Goal: Transaction & Acquisition: Book appointment/travel/reservation

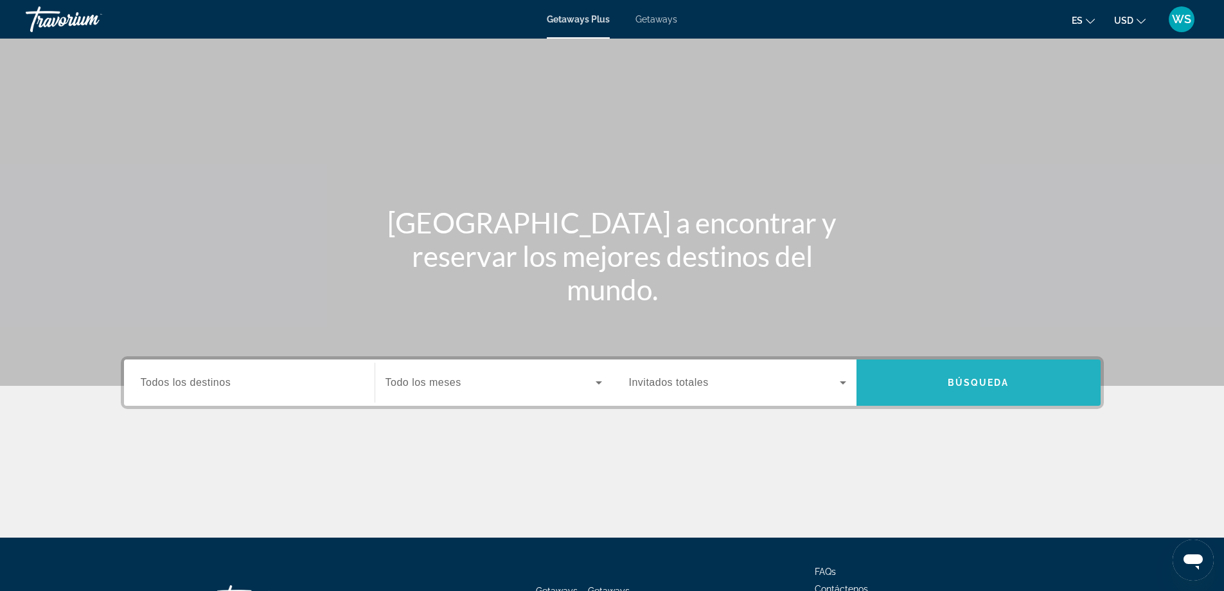
click at [964, 382] on span "Búsqueda" at bounding box center [979, 382] width 62 height 10
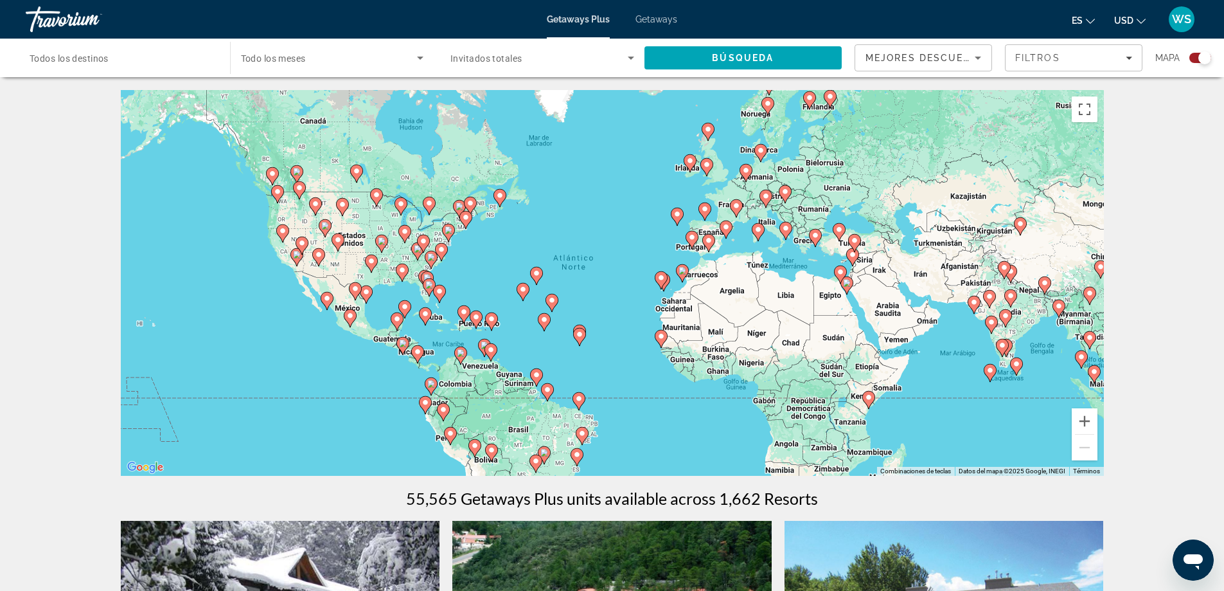
click at [835, 419] on div "Para activar la función de arrastre con el teclado, pulsa Alt + Intro. Cuando h…" at bounding box center [612, 283] width 983 height 386
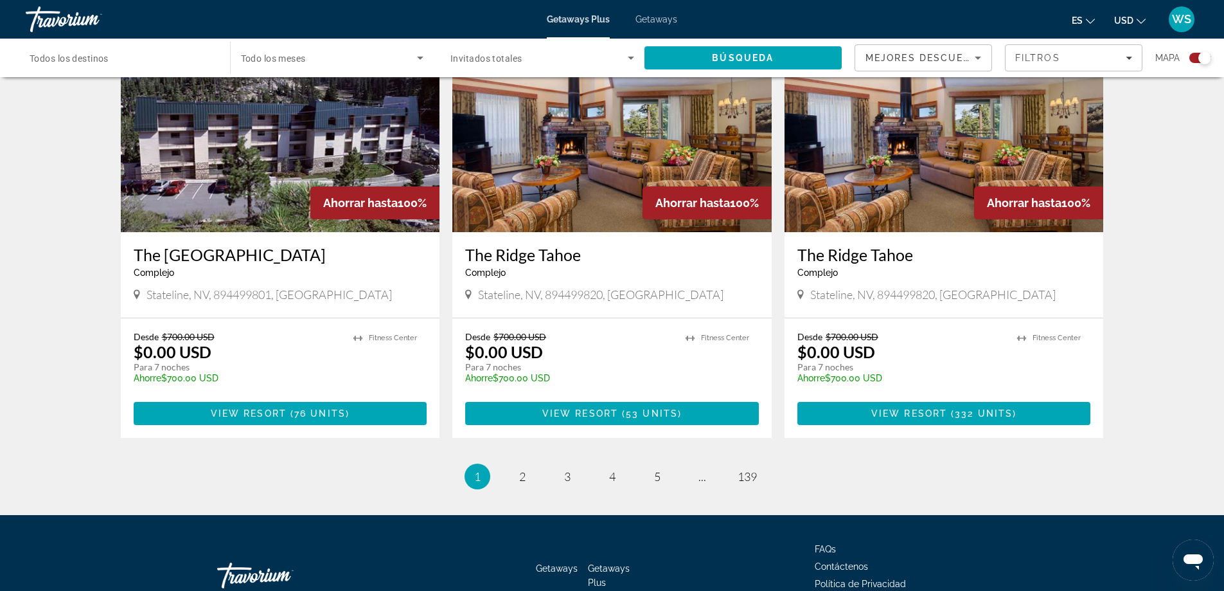
scroll to position [1847, 0]
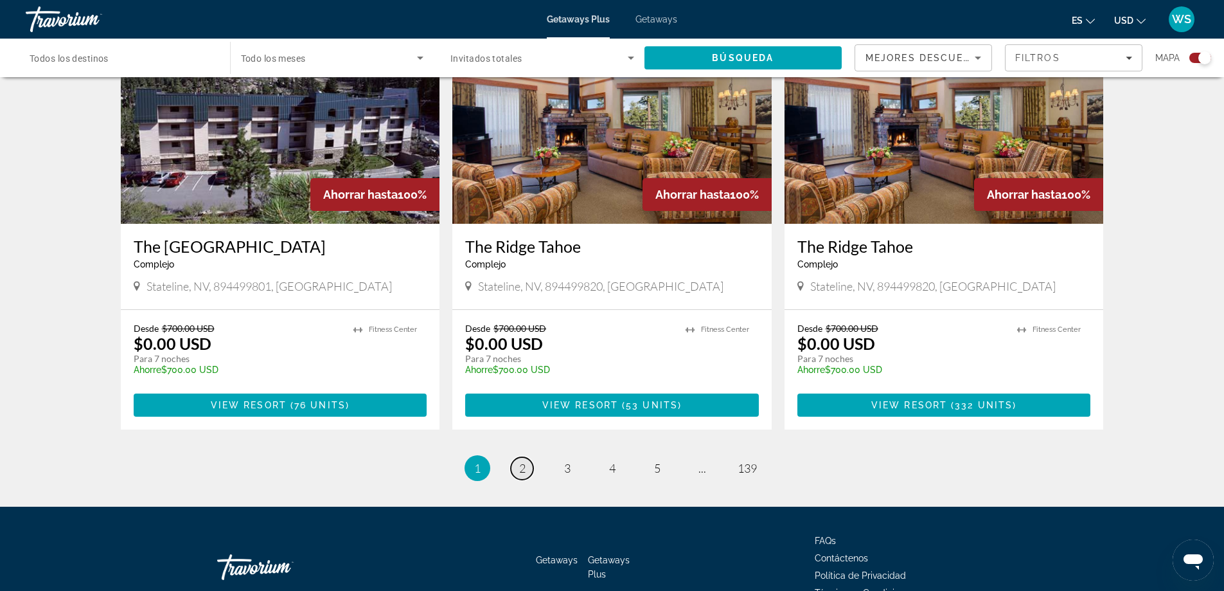
click at [520, 461] on span "2" at bounding box center [522, 468] width 6 height 14
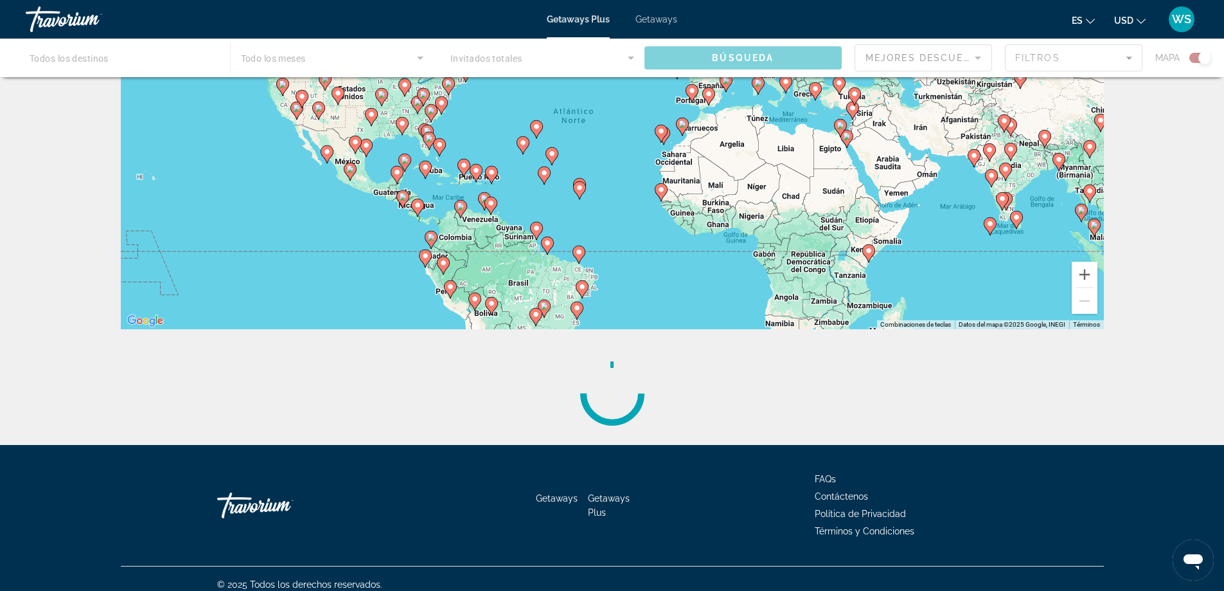
scroll to position [142, 0]
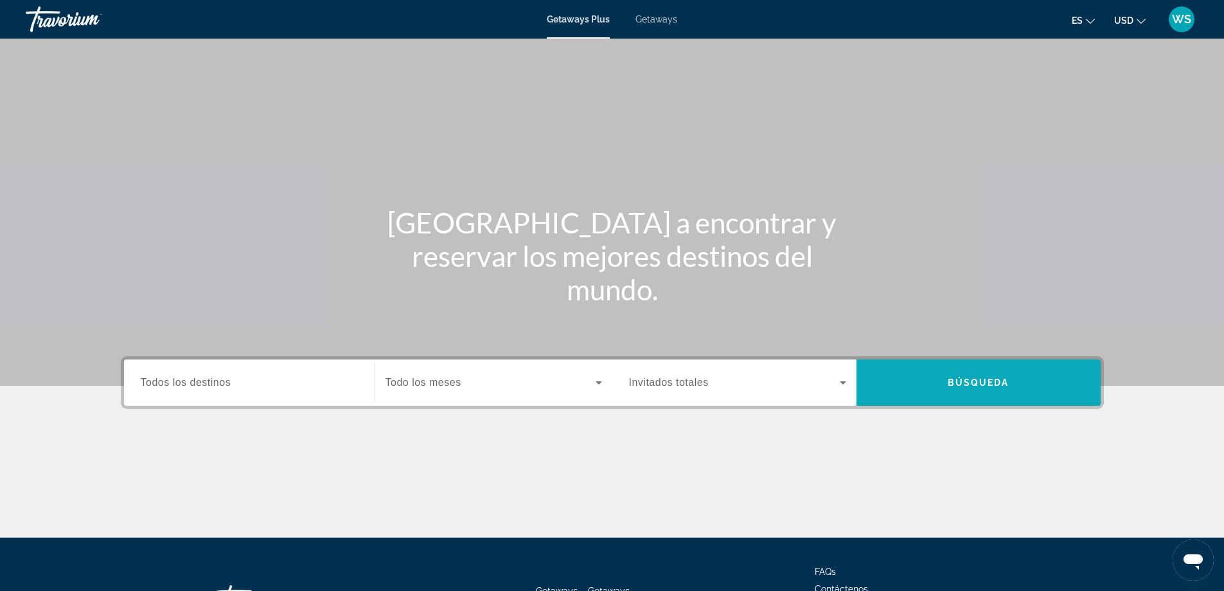
click at [981, 391] on span "Search" at bounding box center [979, 382] width 244 height 31
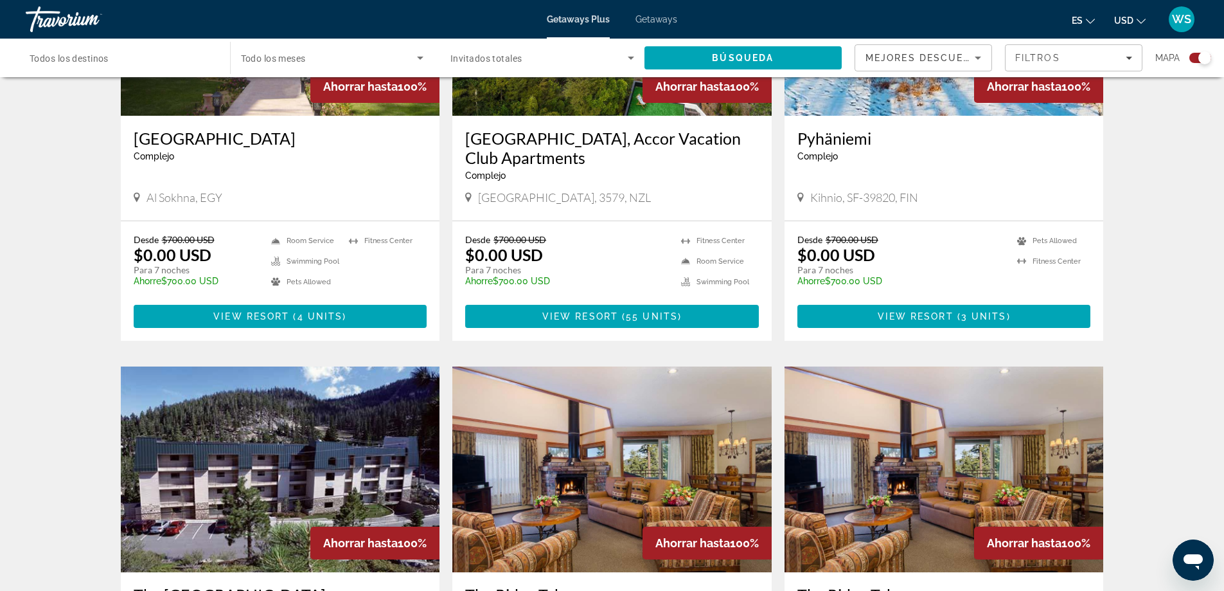
scroll to position [1906, 0]
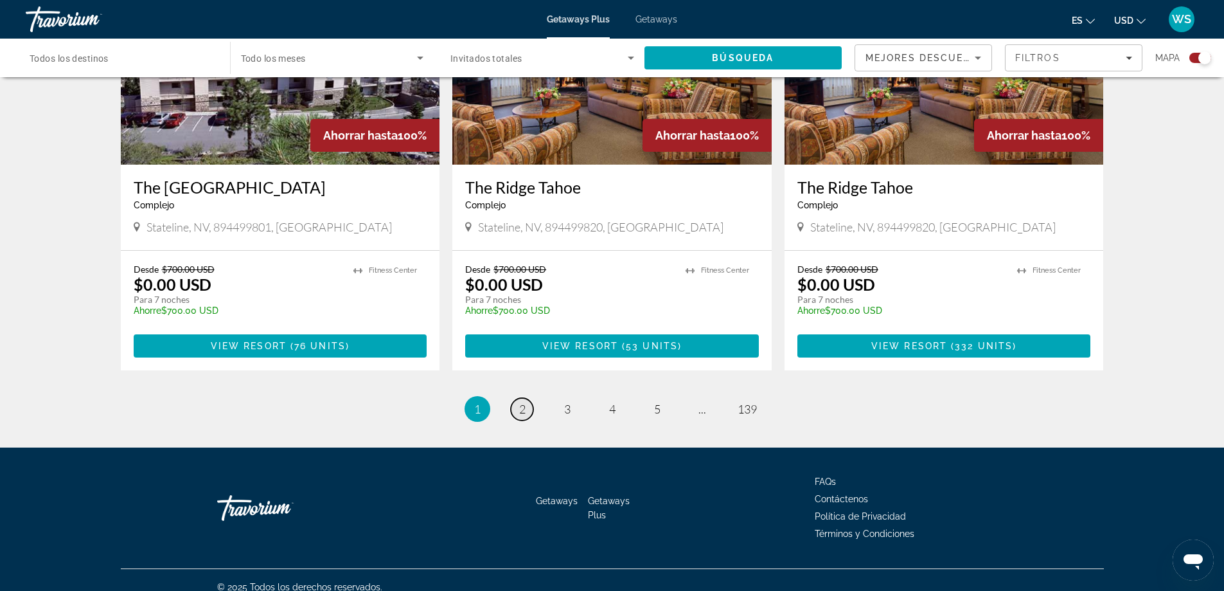
click at [526, 398] on link "page 2" at bounding box center [522, 409] width 22 height 22
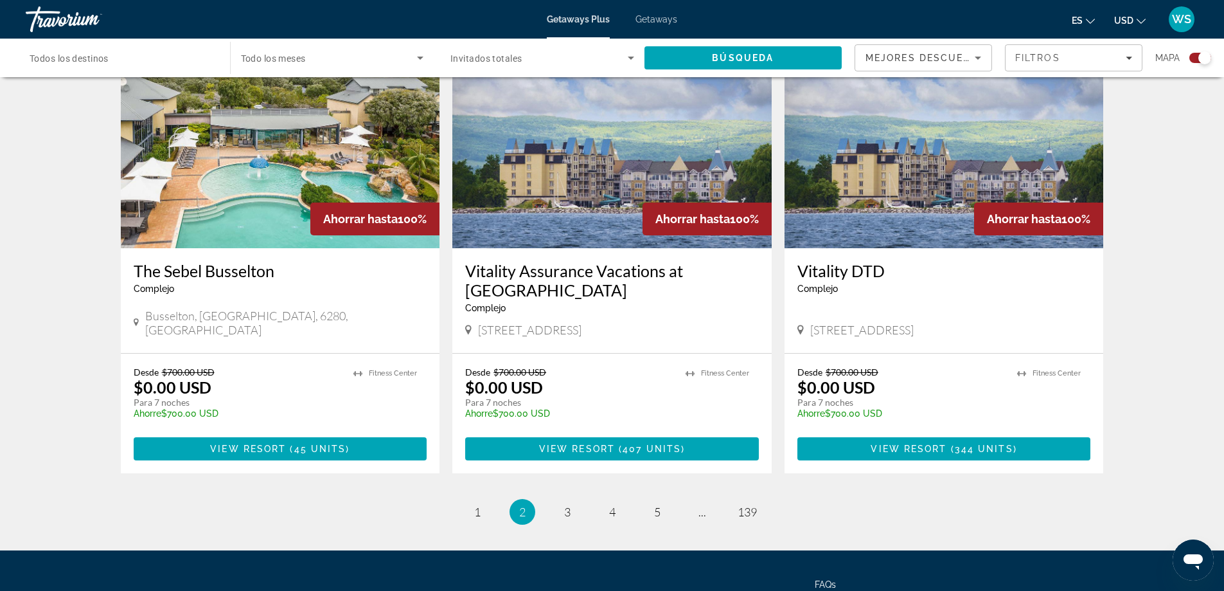
scroll to position [1843, 0]
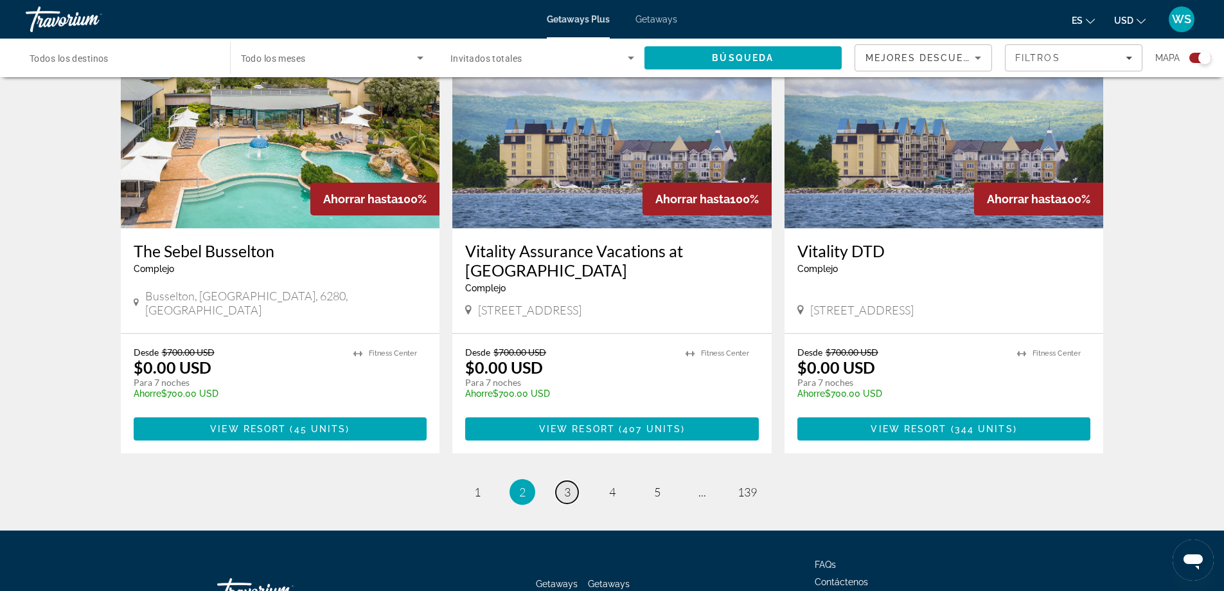
click at [568, 485] on span "3" at bounding box center [567, 492] width 6 height 14
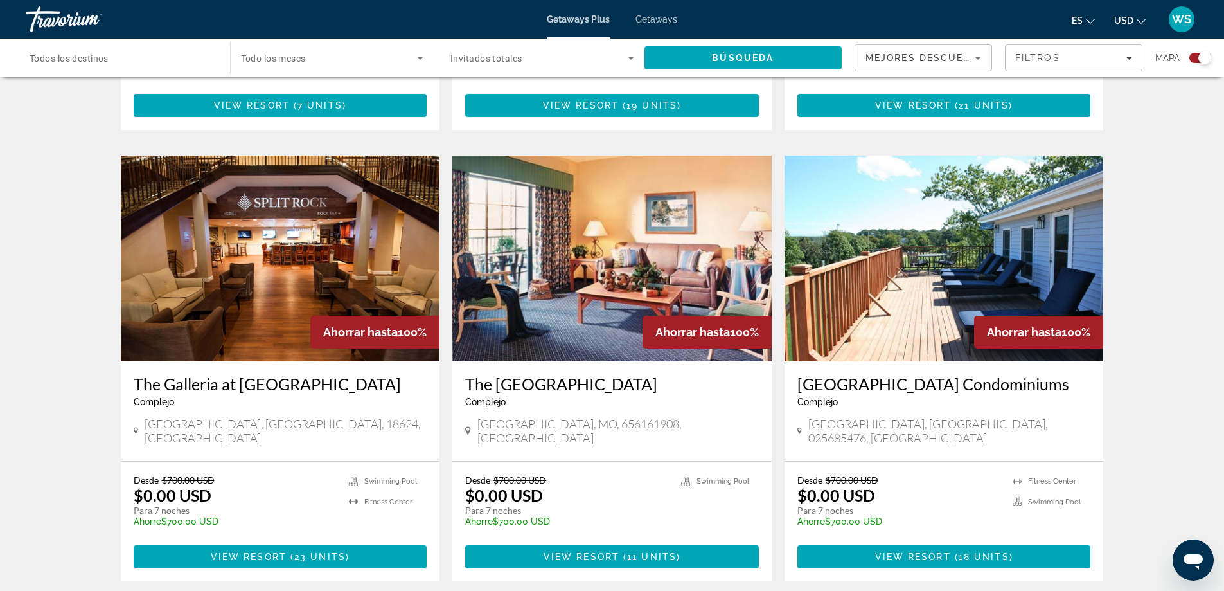
scroll to position [1775, 0]
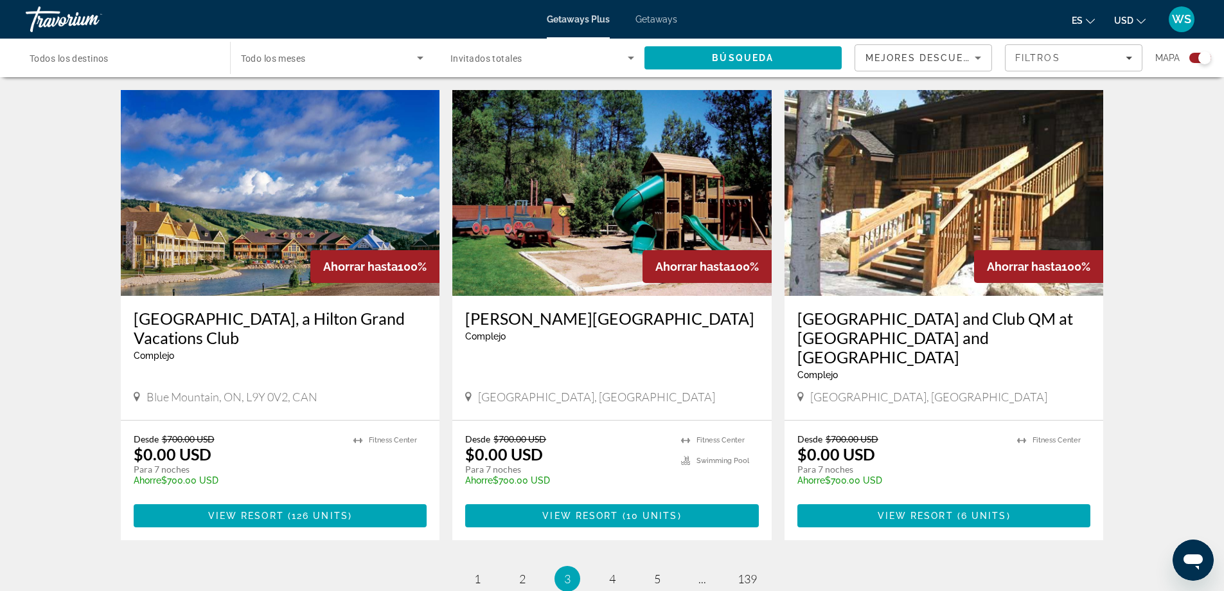
click at [270, 205] on img "Main content" at bounding box center [280, 193] width 319 height 206
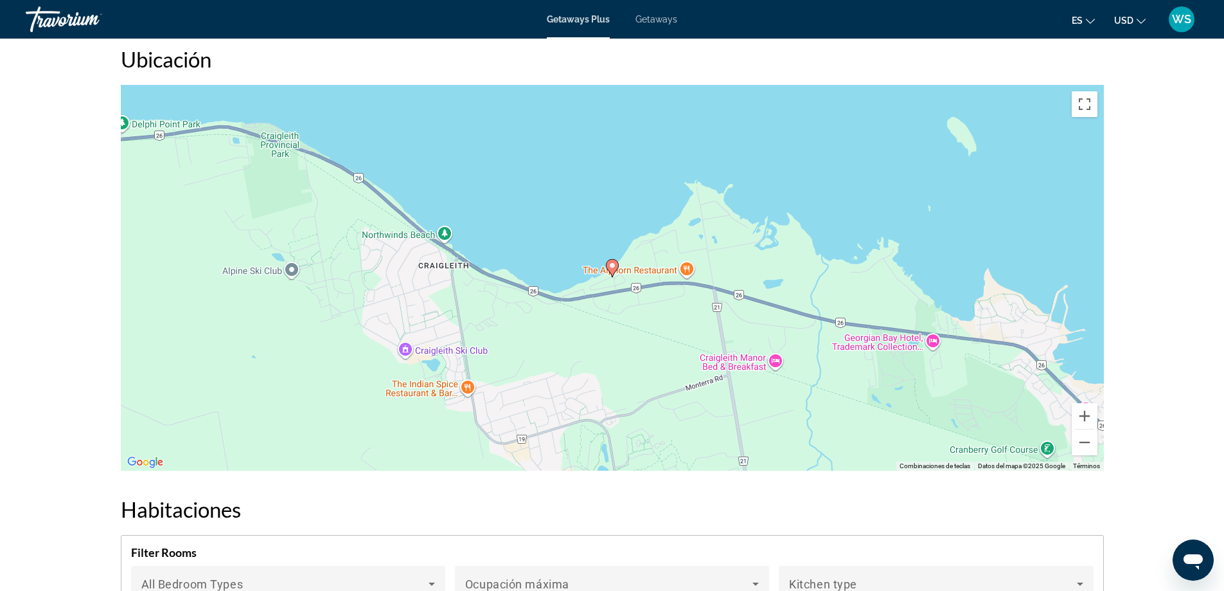
scroll to position [1545, 0]
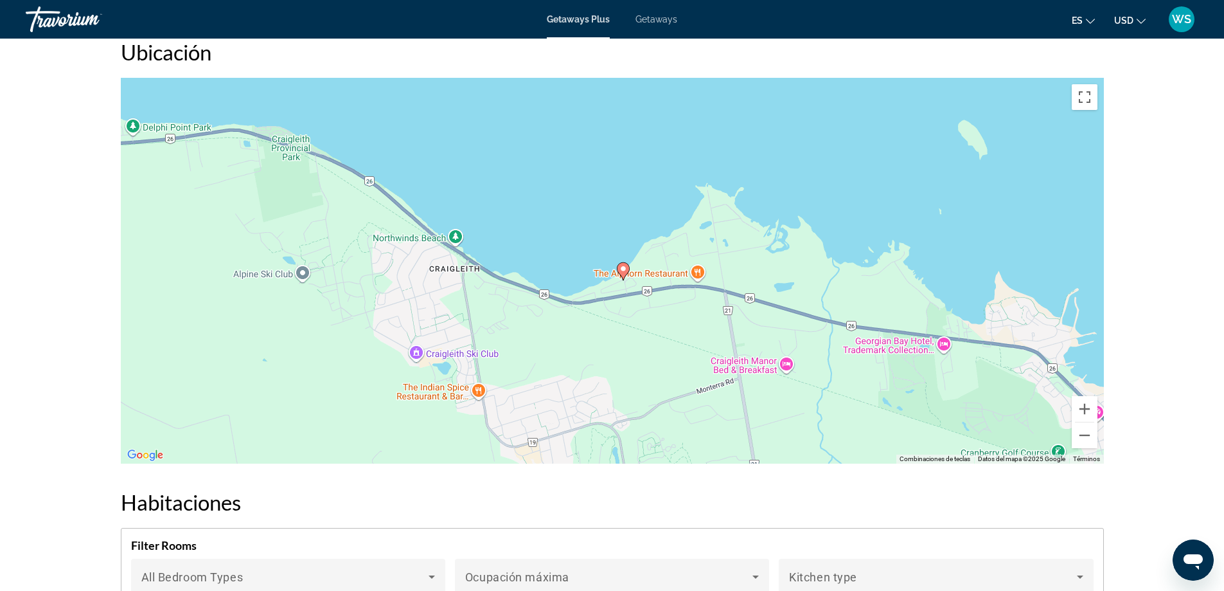
drag, startPoint x: 931, startPoint y: 325, endPoint x: 911, endPoint y: 340, distance: 25.2
click at [938, 337] on div "Para activar la función de arrastre con el teclado, pulsa Alt + Intro. Cuando h…" at bounding box center [612, 271] width 983 height 386
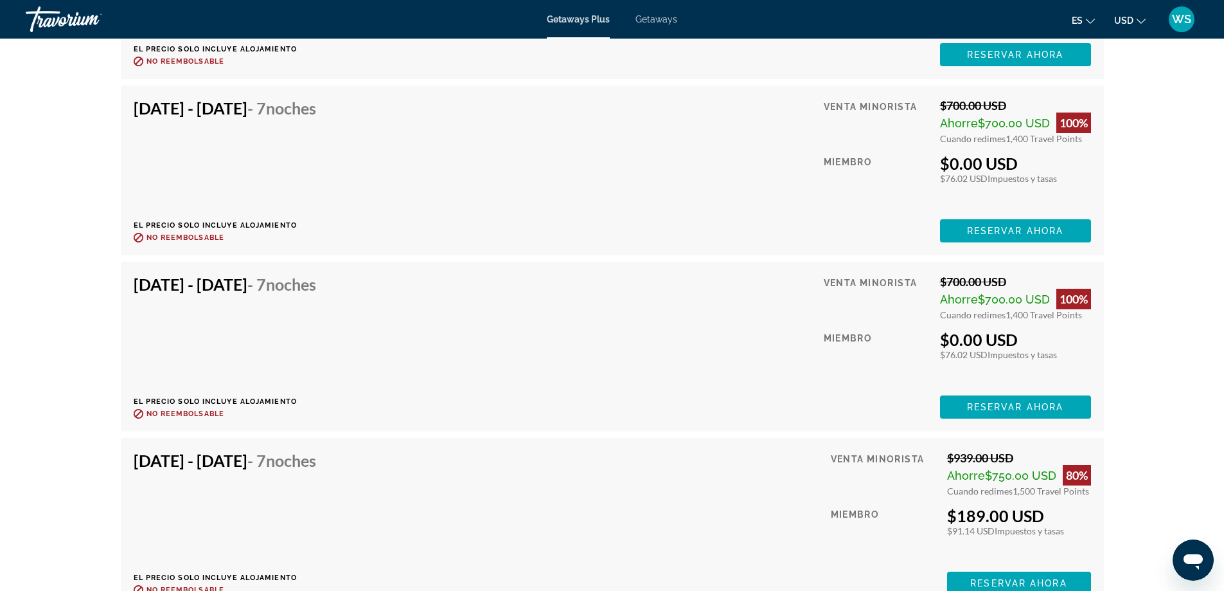
scroll to position [2954, 0]
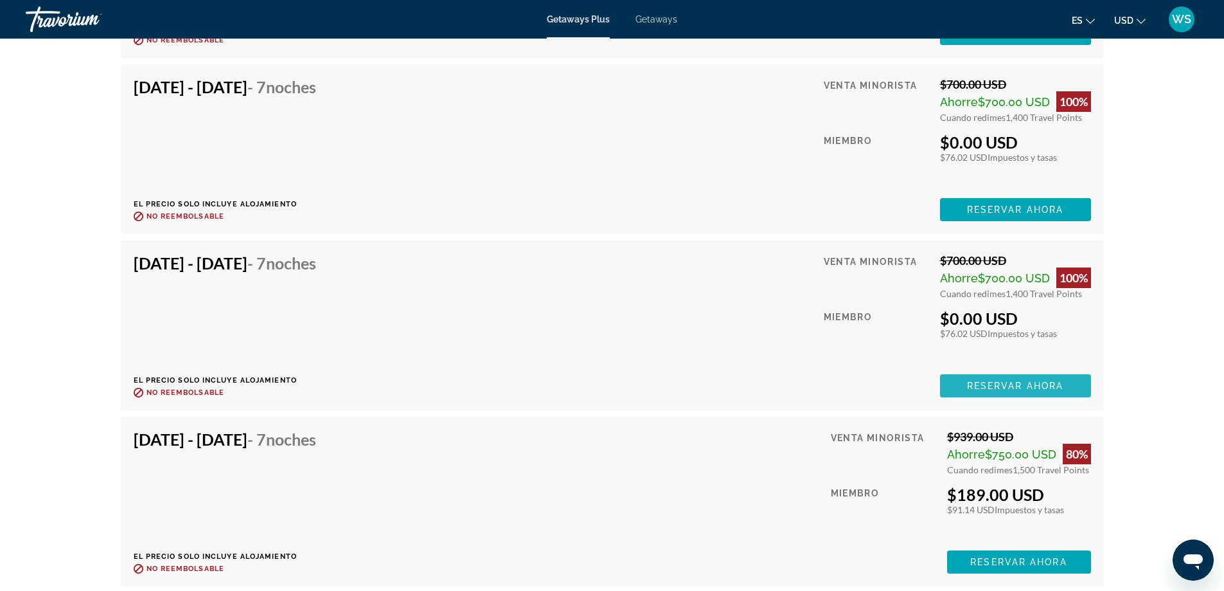
click at [990, 386] on span "Reservar ahora" at bounding box center [1015, 386] width 96 height 10
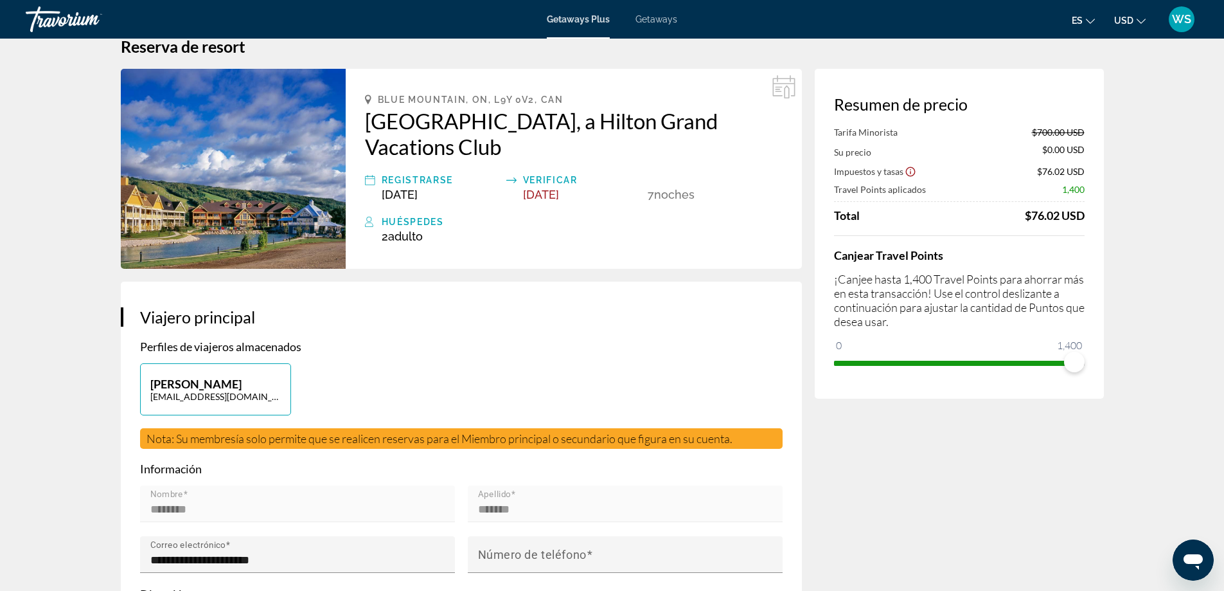
scroll to position [37, 0]
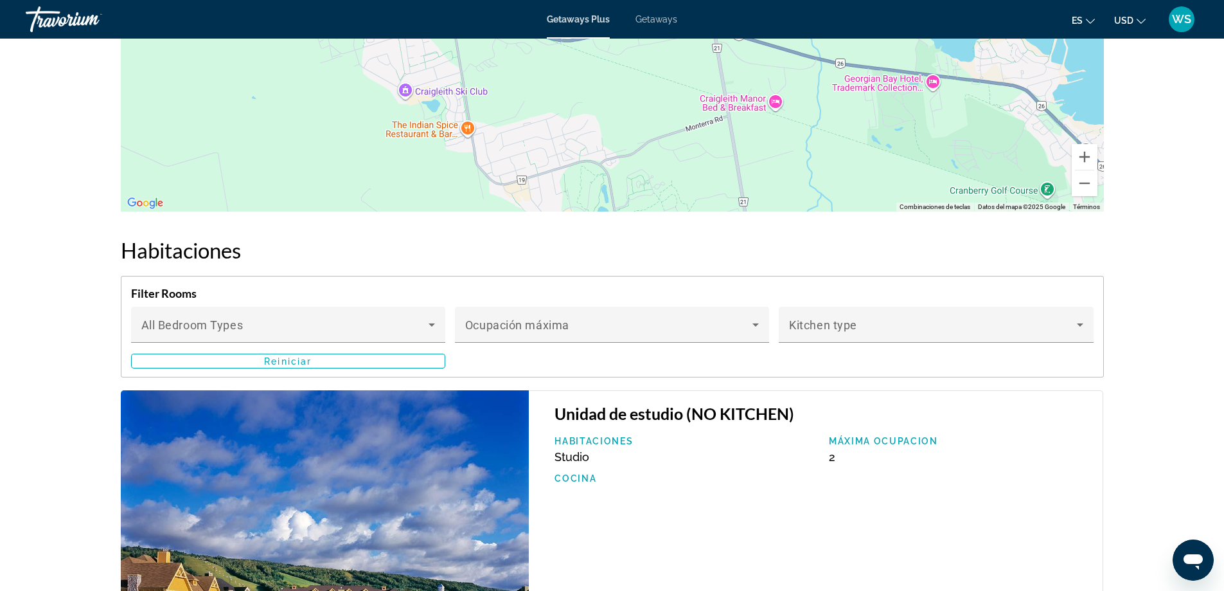
scroll to position [1804, 0]
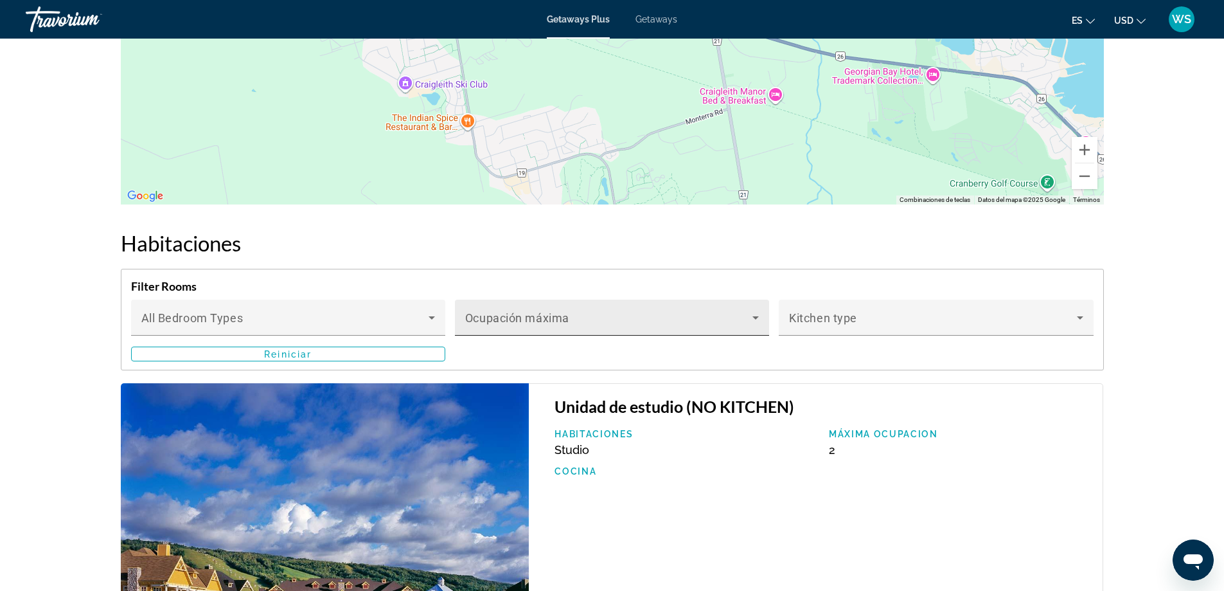
click at [758, 320] on icon "Main content" at bounding box center [755, 317] width 15 height 15
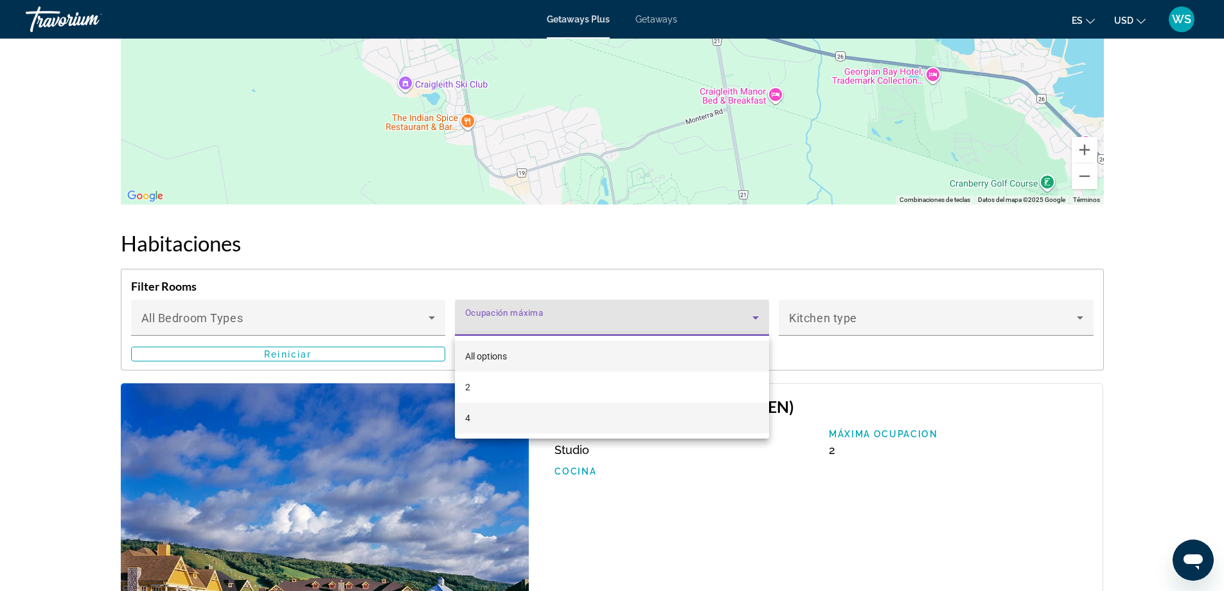
click at [620, 418] on mat-option "4" at bounding box center [612, 417] width 314 height 31
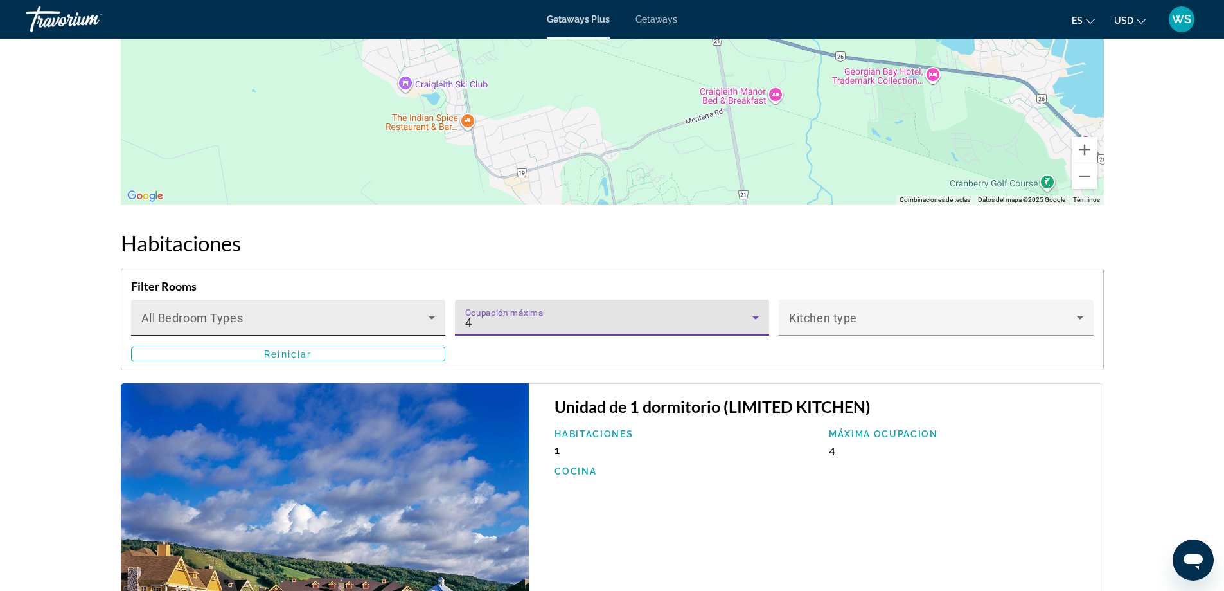
click at [432, 321] on icon "Main content" at bounding box center [431, 317] width 15 height 15
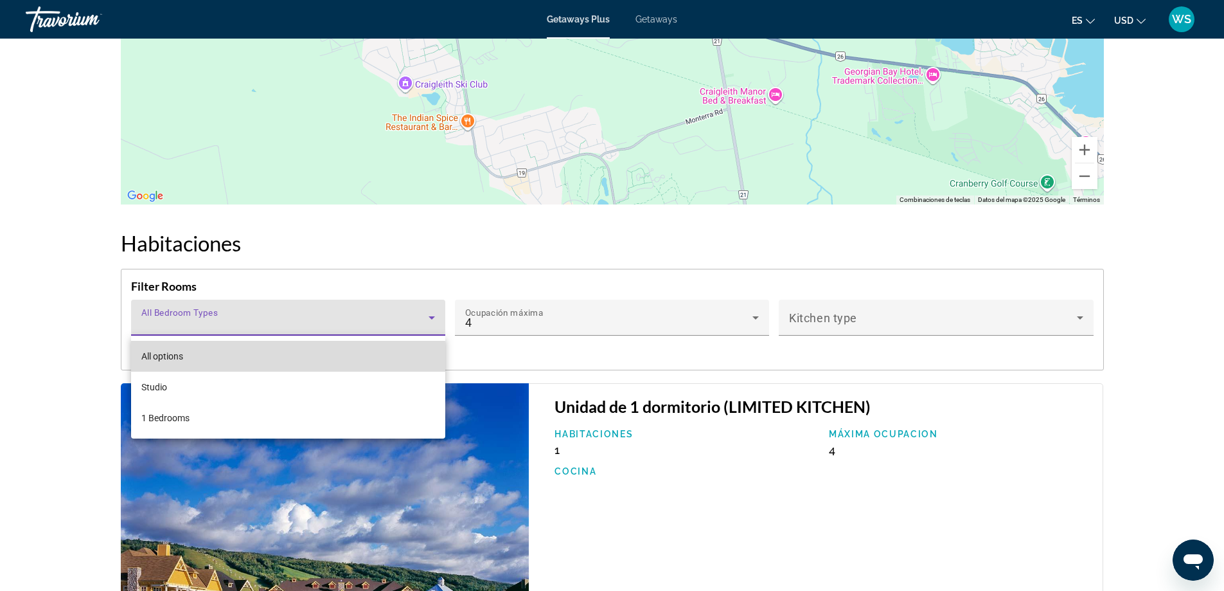
click at [192, 360] on mat-option "All options" at bounding box center [288, 356] width 314 height 31
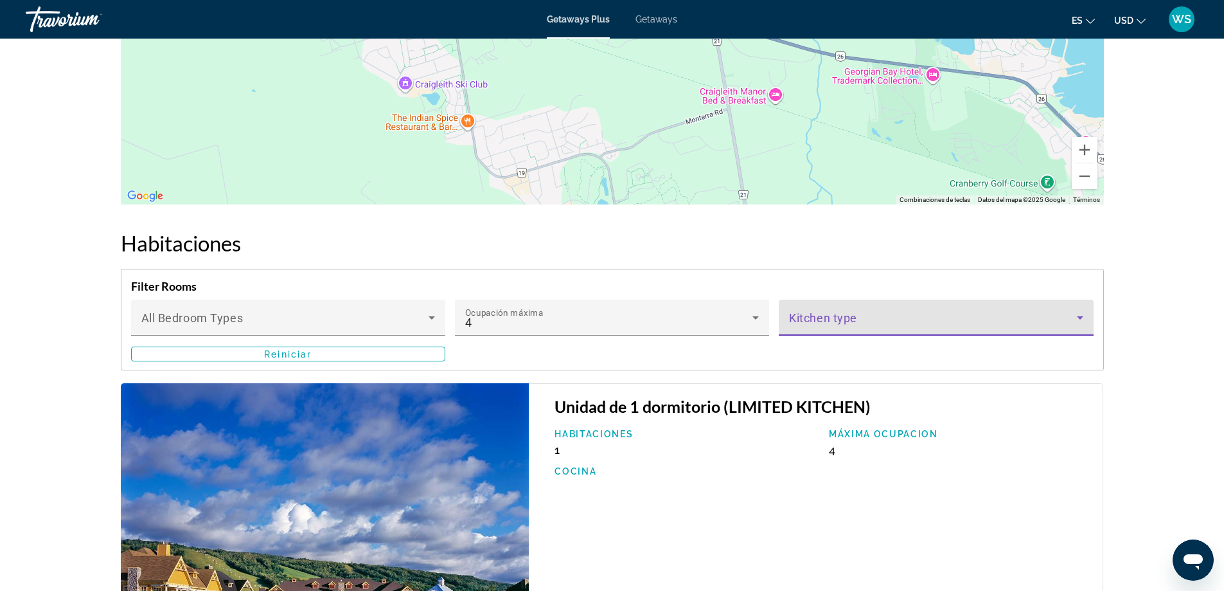
click at [1086, 320] on icon "Main content" at bounding box center [1080, 317] width 15 height 15
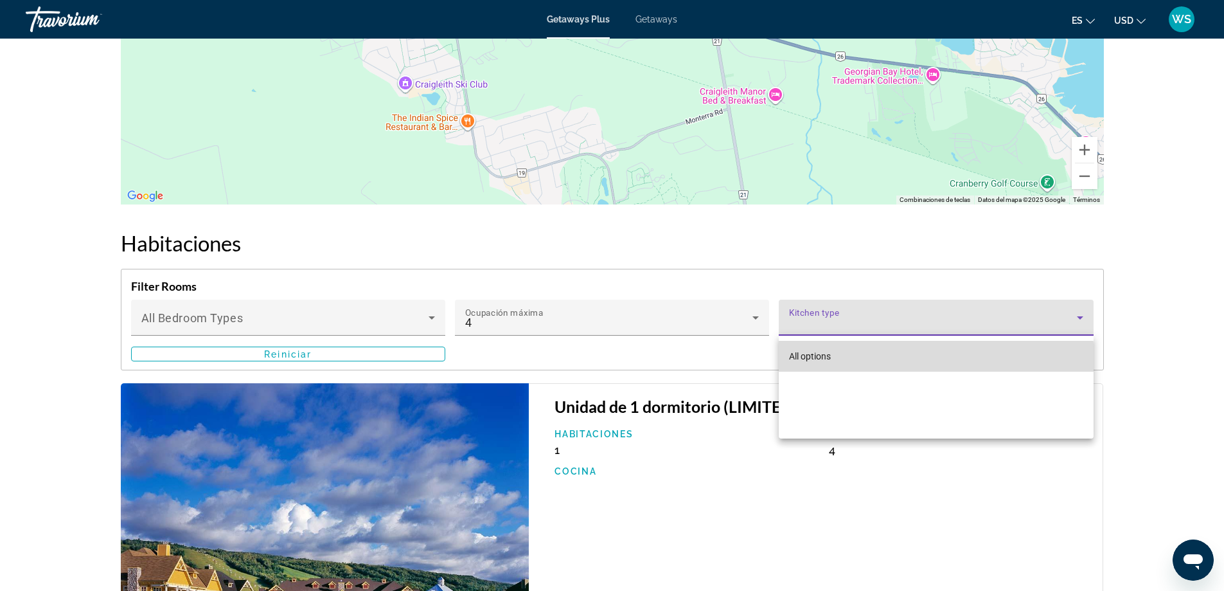
click at [929, 358] on mat-option "All options" at bounding box center [936, 356] width 314 height 31
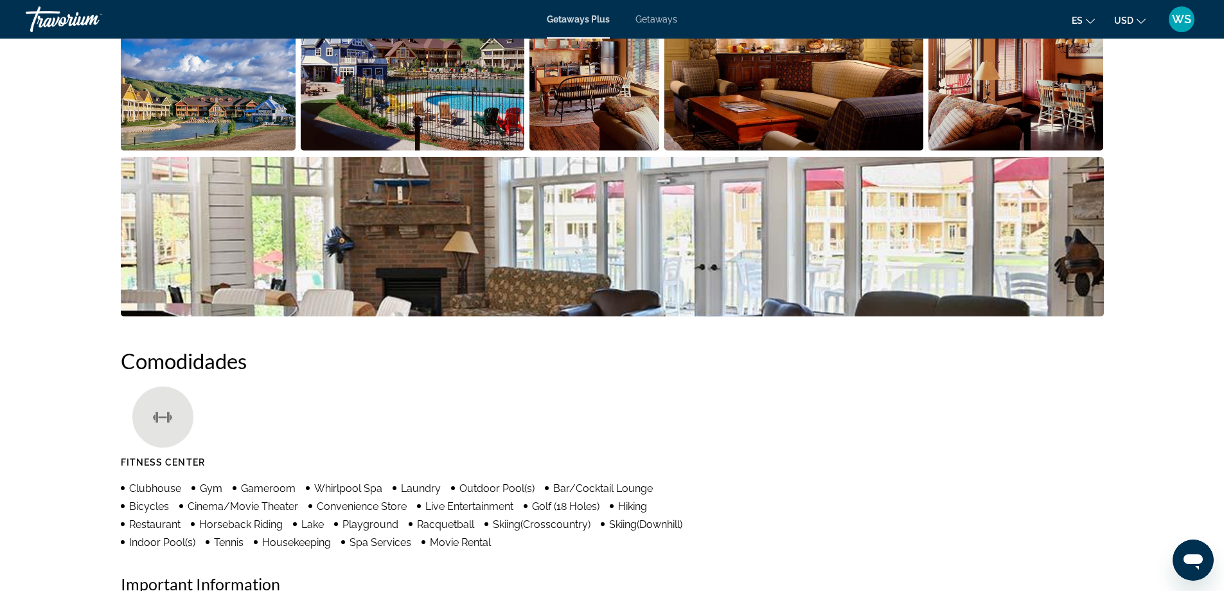
scroll to position [181, 0]
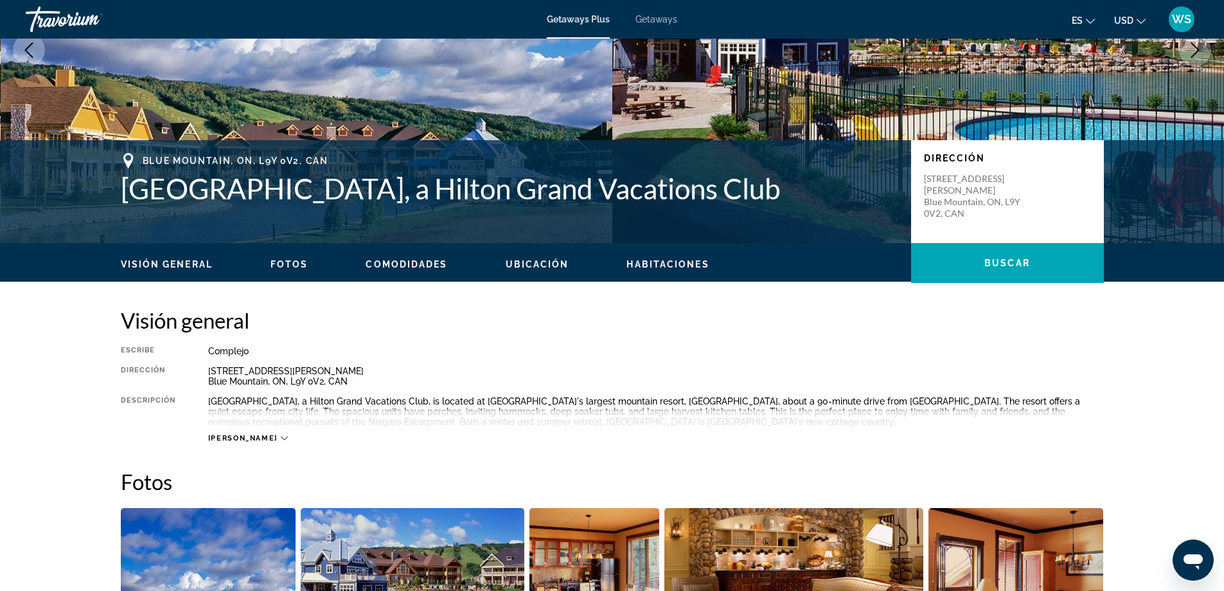
click at [1179, 24] on span "WS" at bounding box center [1181, 19] width 19 height 13
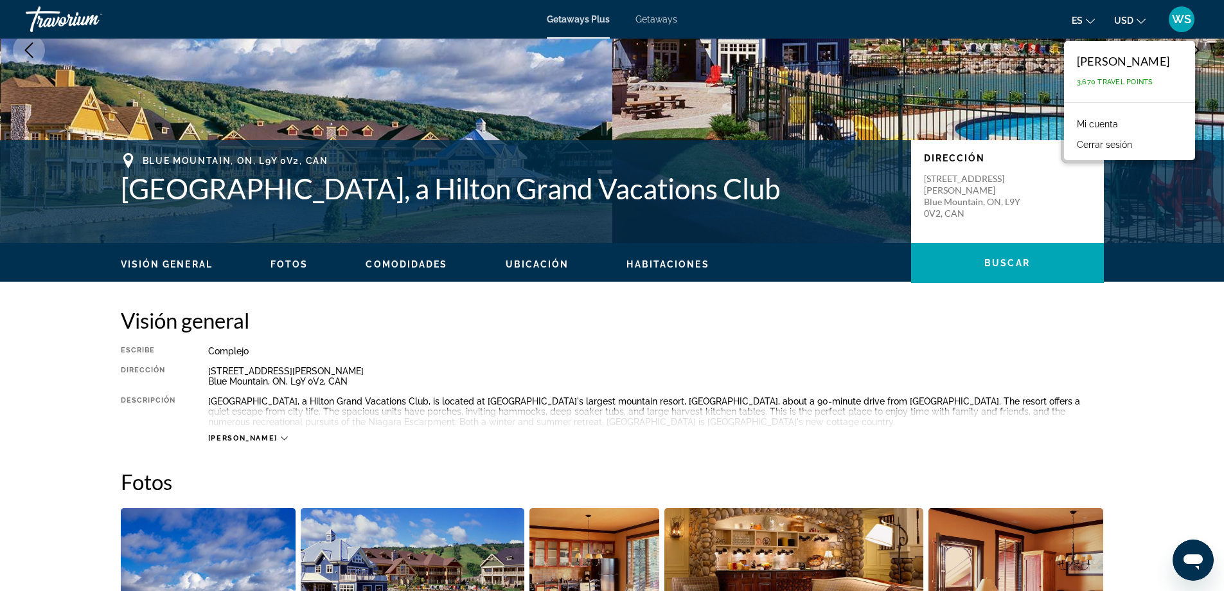
click at [1179, 24] on span "WS" at bounding box center [1181, 19] width 19 height 13
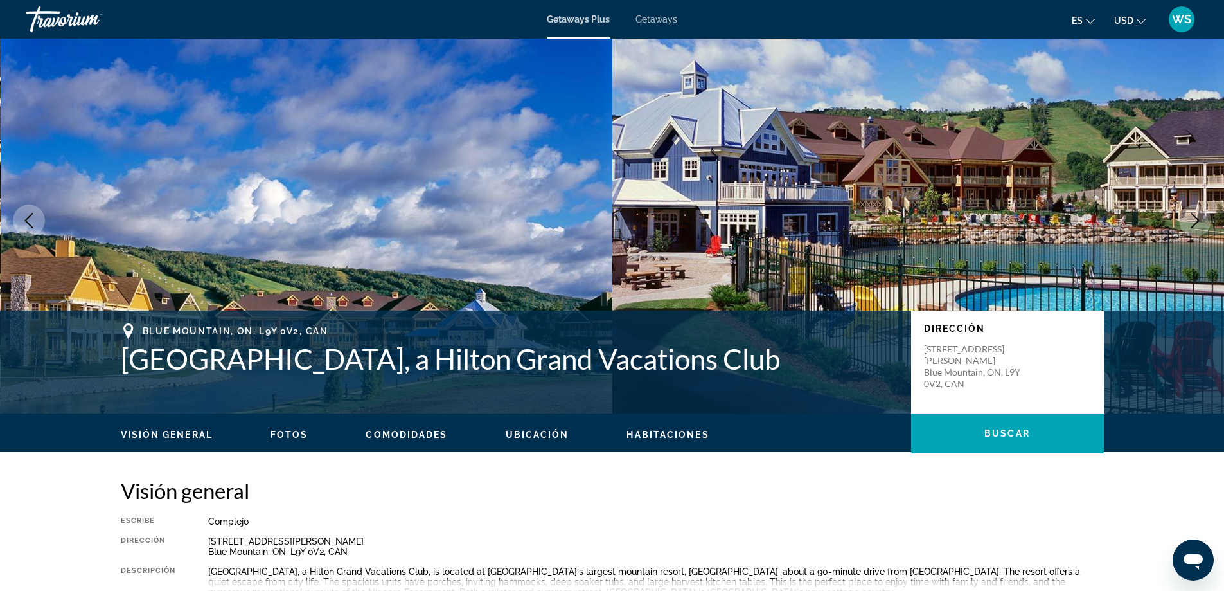
scroll to position [0, 0]
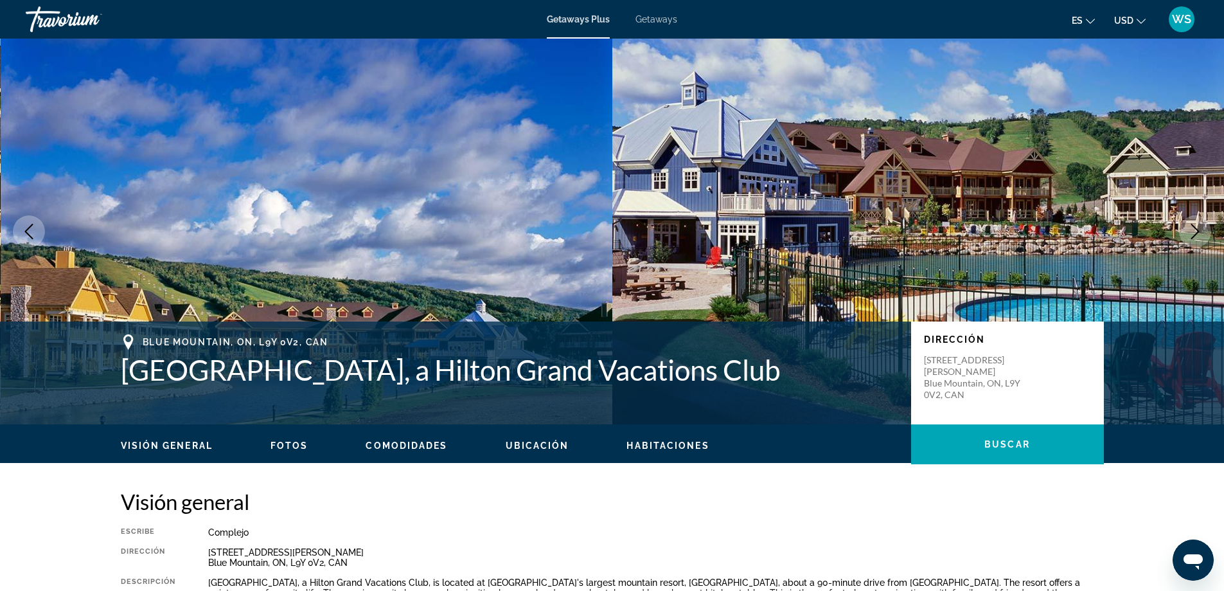
click at [1179, 21] on span "WS" at bounding box center [1181, 19] width 19 height 13
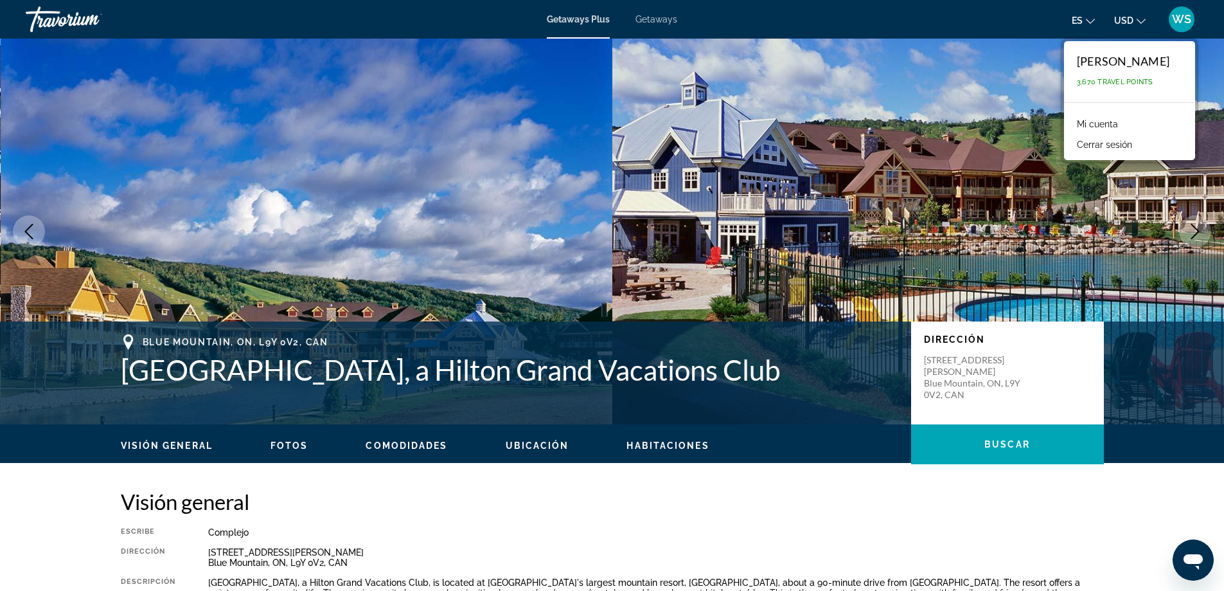
click at [1178, 22] on span "WS" at bounding box center [1181, 19] width 19 height 13
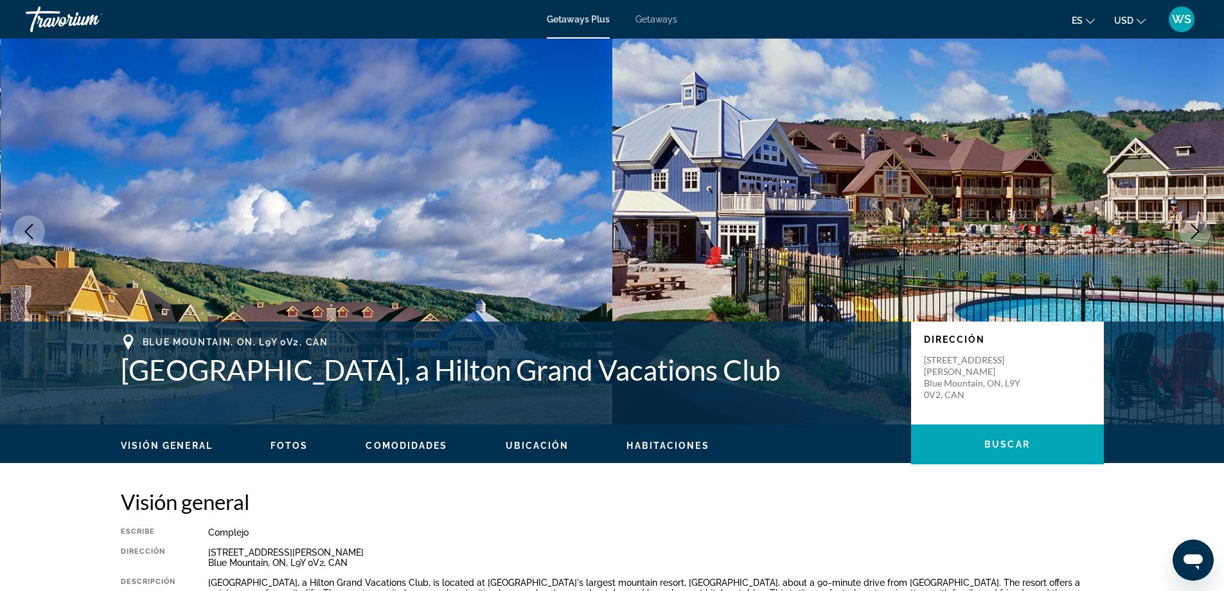
click at [656, 19] on span "Getaways" at bounding box center [657, 19] width 42 height 10
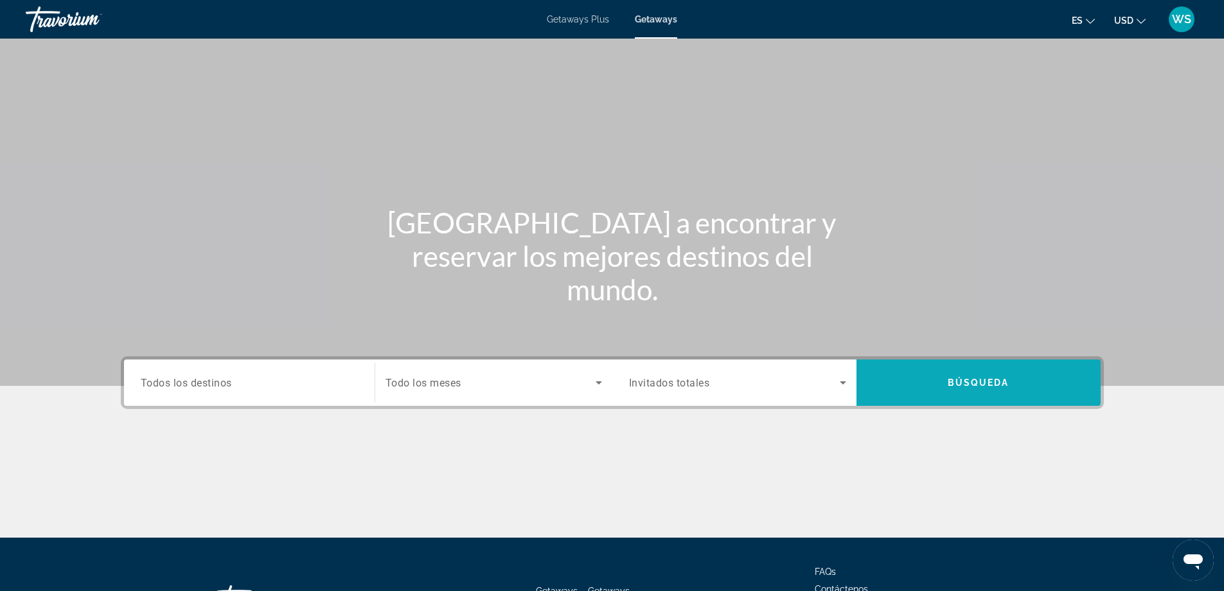
click at [977, 376] on span "Search" at bounding box center [979, 382] width 244 height 31
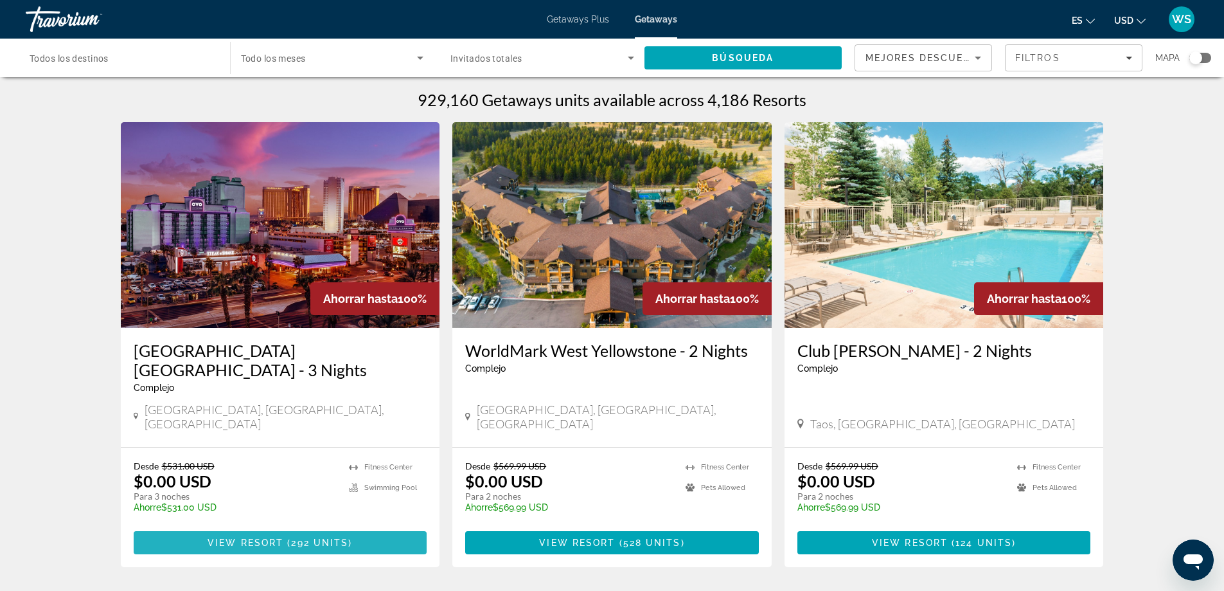
click at [252, 537] on span "View Resort" at bounding box center [246, 542] width 76 height 10
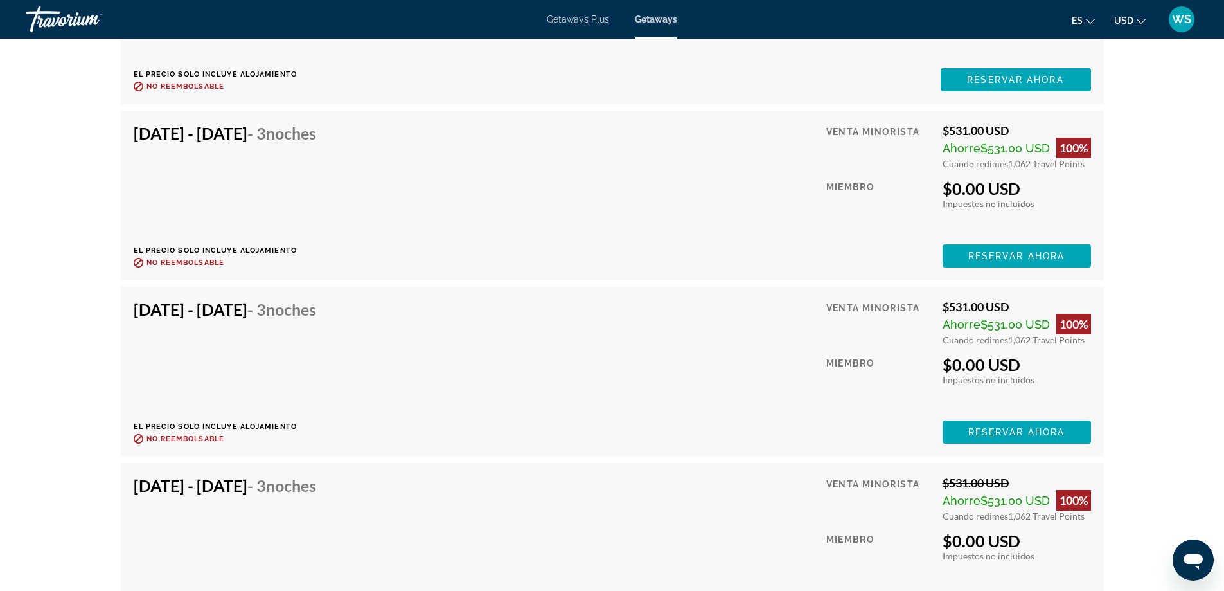
scroll to position [2540, 0]
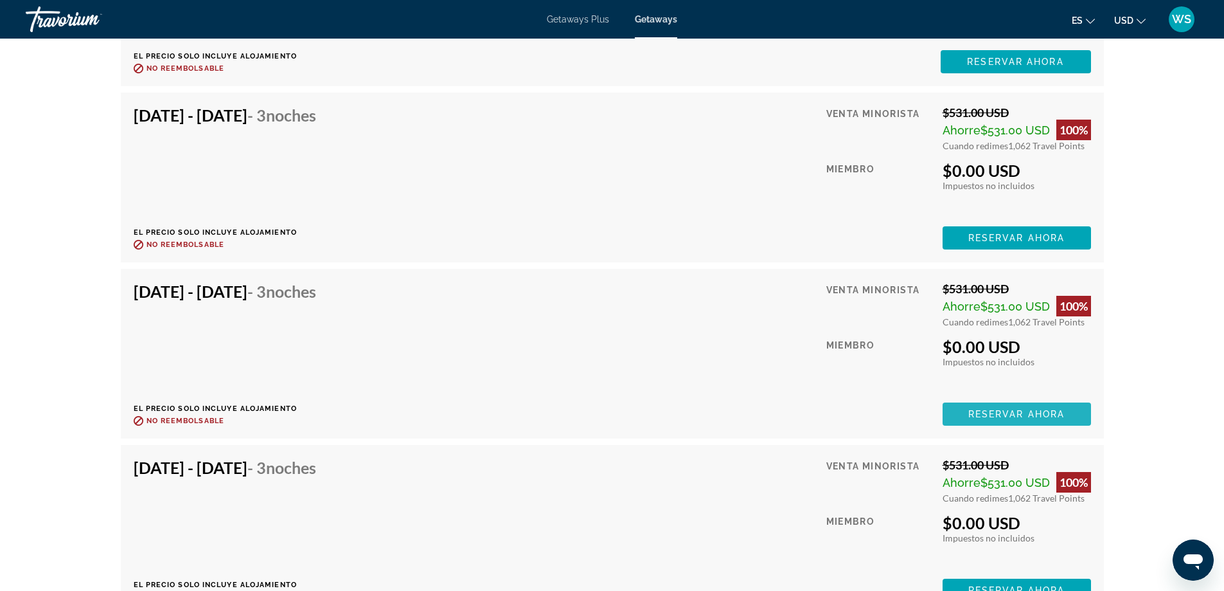
click at [996, 415] on span "Reservar ahora" at bounding box center [1017, 414] width 96 height 10
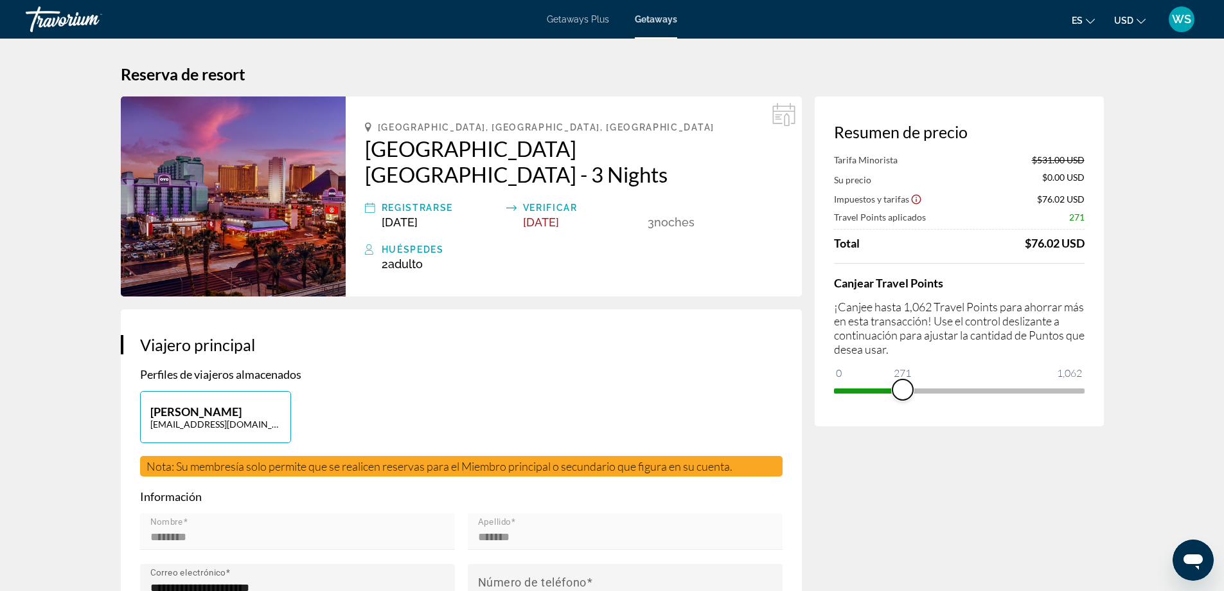
drag, startPoint x: 1079, startPoint y: 390, endPoint x: 903, endPoint y: 384, distance: 175.6
click at [903, 384] on span "ngx-slider" at bounding box center [903, 389] width 21 height 21
drag, startPoint x: 899, startPoint y: 393, endPoint x: 1084, endPoint y: 384, distance: 184.7
click at [1084, 388] on ngx-slider "0 1,062 1,062" at bounding box center [959, 389] width 251 height 3
click at [1179, 28] on div "WS" at bounding box center [1182, 19] width 26 height 26
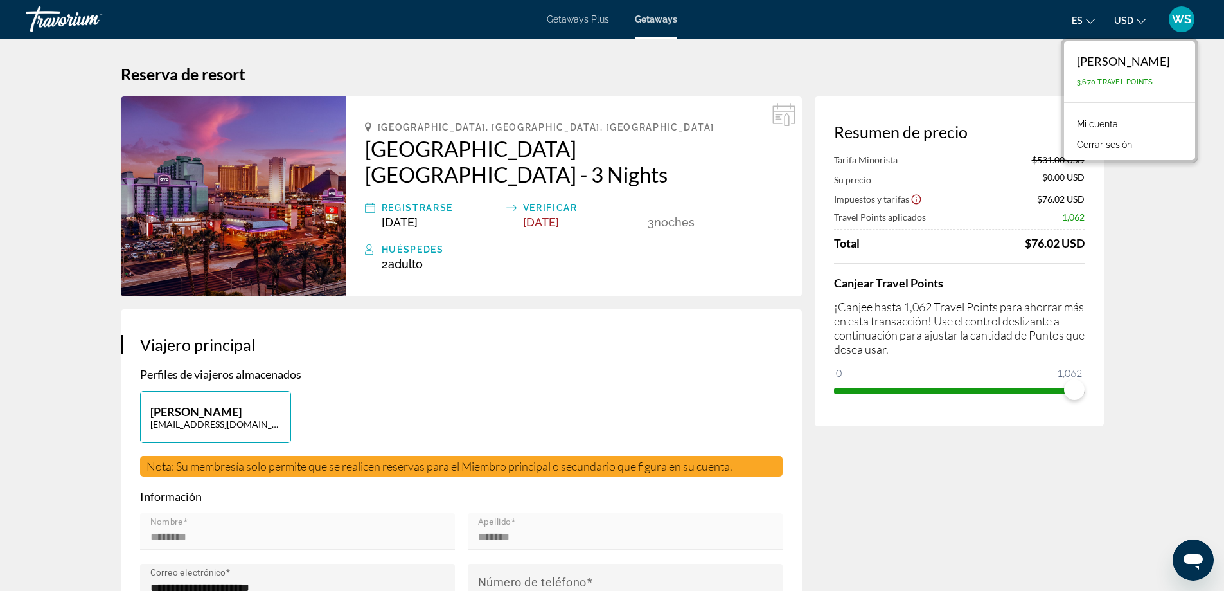
click at [1179, 21] on span "WS" at bounding box center [1181, 19] width 19 height 13
